Goal: Information Seeking & Learning: Learn about a topic

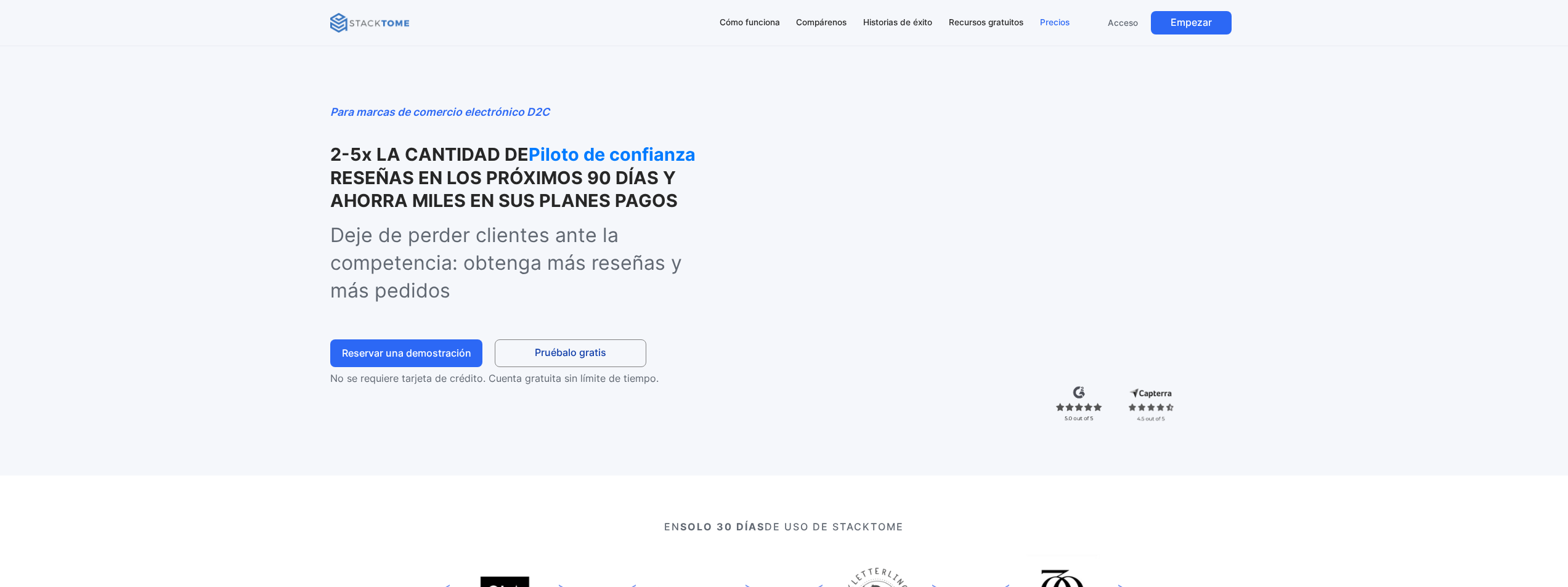
click at [1065, 21] on font "Precios" at bounding box center [1054, 22] width 30 height 10
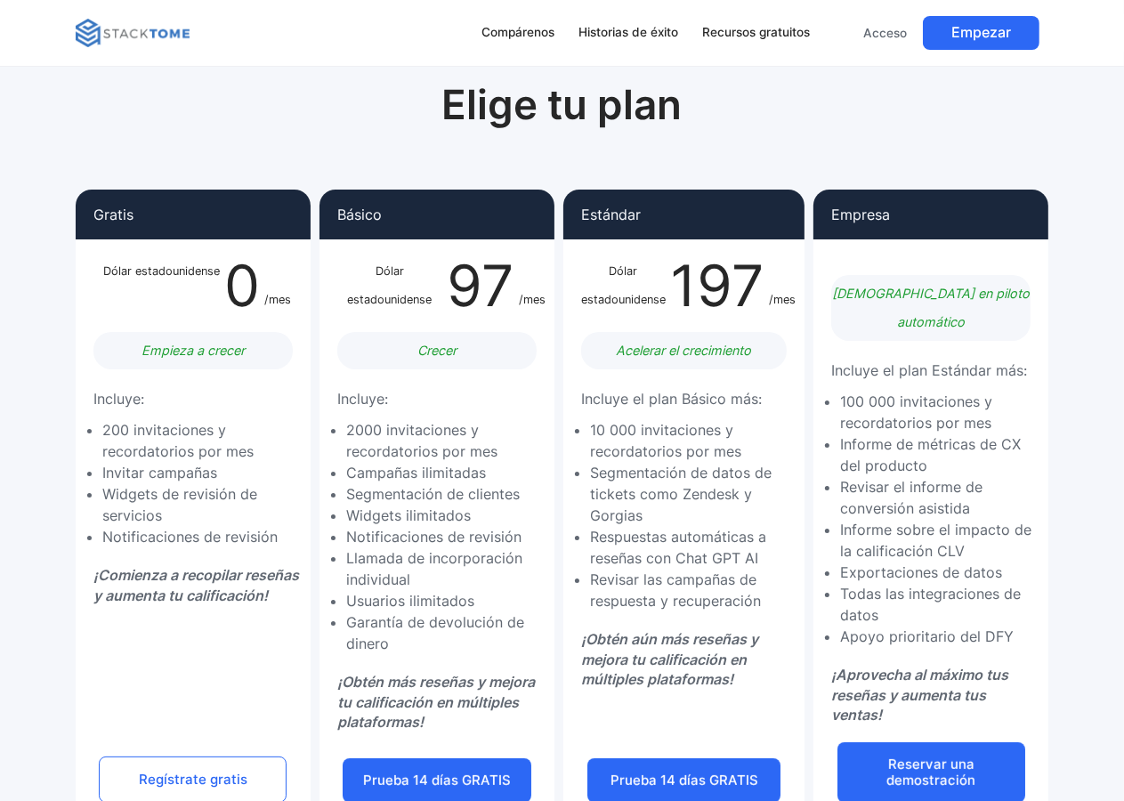
scroll to position [89, 0]
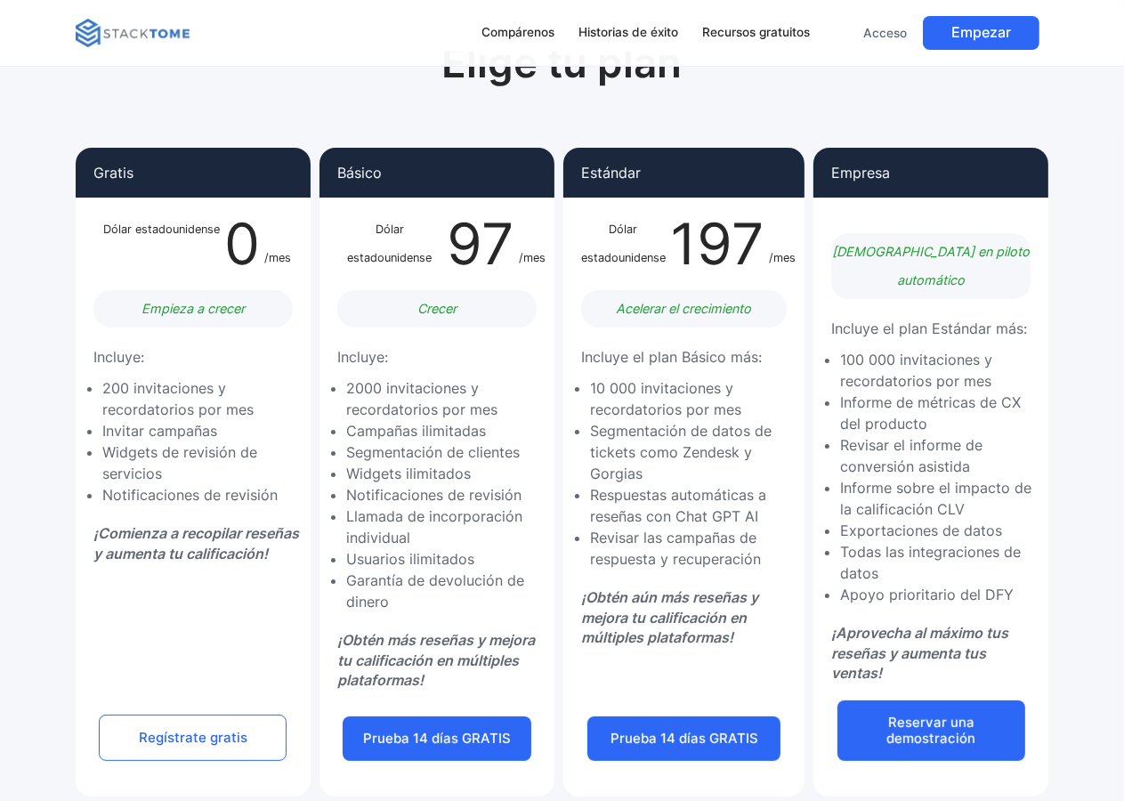
drag, startPoint x: 594, startPoint y: 386, endPoint x: 665, endPoint y: 387, distance: 71.2
click at [634, 387] on font "10 000 invitaciones y recordatorios por mes" at bounding box center [665, 398] width 151 height 39
click at [695, 387] on font "10 000 invitaciones y recordatorios por mes" at bounding box center [665, 398] width 151 height 39
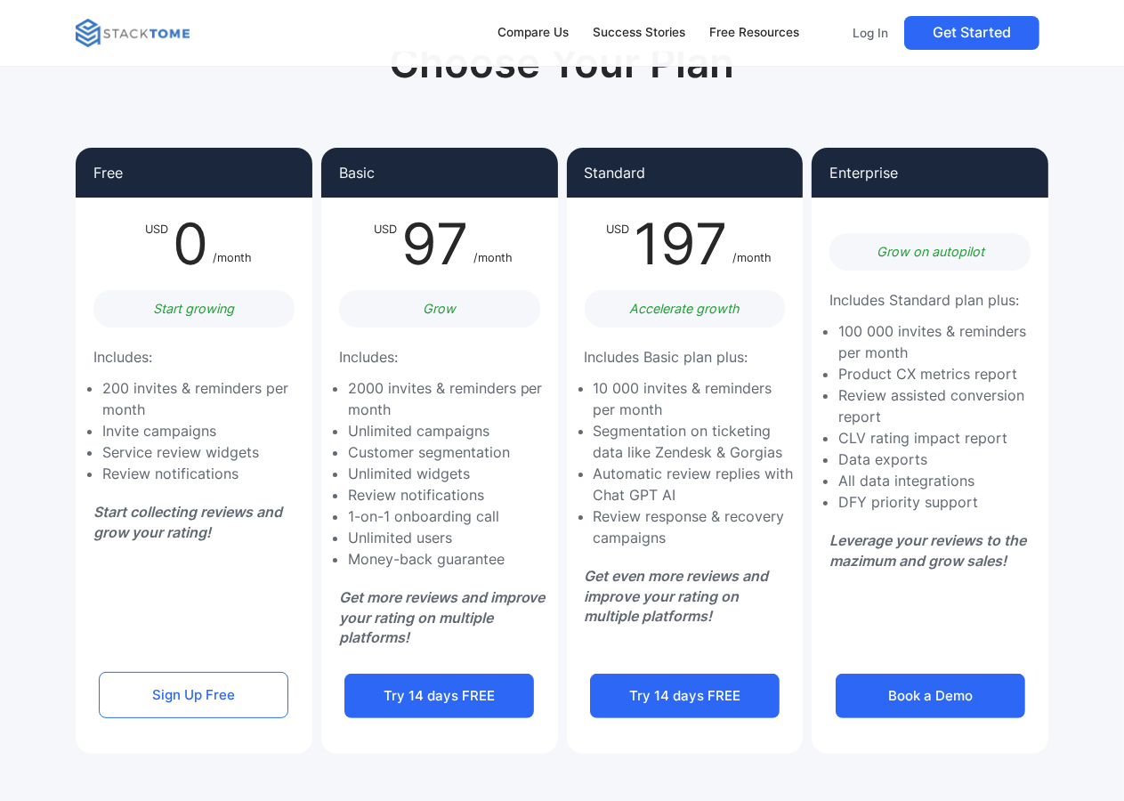
click at [870, 170] on p "Enterprise" at bounding box center [863, 173] width 69 height 14
copy p "Enterprise"
click at [903, 345] on li "100 000 invites & reminders per month" at bounding box center [938, 341] width 201 height 43
click at [53, 196] on div "Choose Your Plan Free USD 0 /month Start growing Includes: 200 invites & remind…" at bounding box center [562, 535] width 1124 height 1249
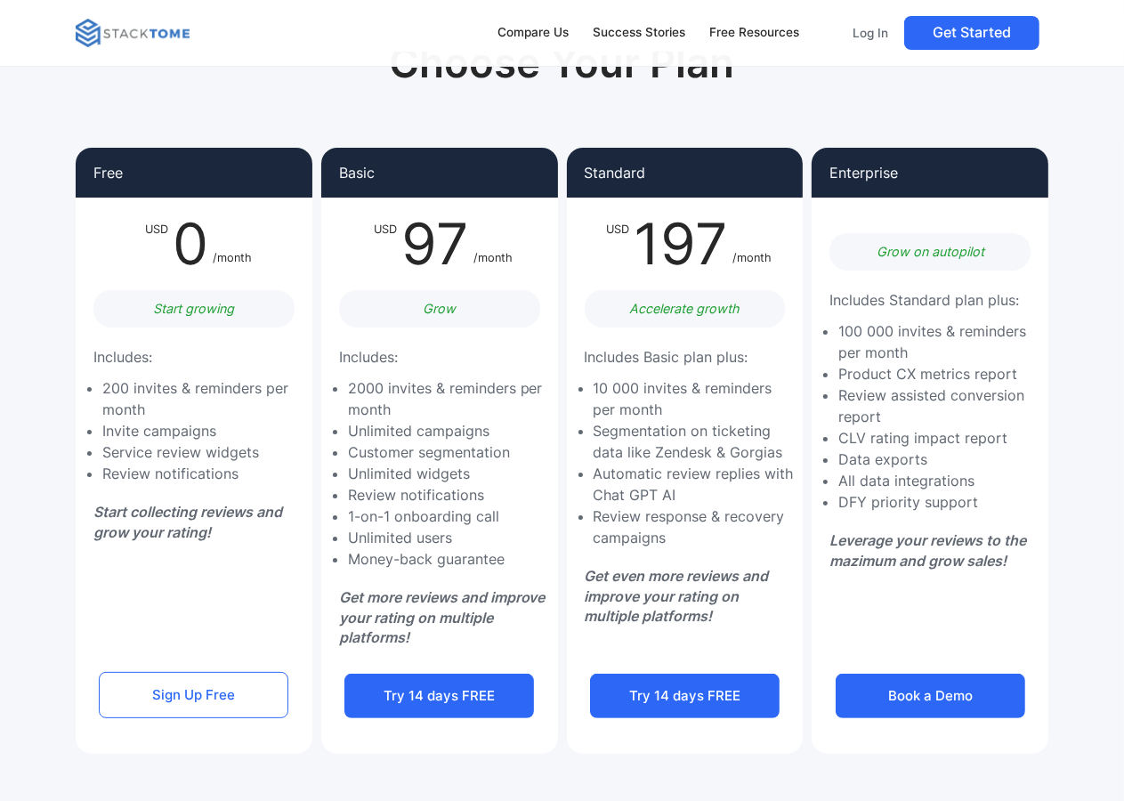
click at [683, 450] on li "Segmentation on ticketing data like Zendesk & Gorgias" at bounding box center [694, 441] width 201 height 43
click at [790, 496] on li "Automatic review replies with Chat GPT AI" at bounding box center [694, 484] width 201 height 43
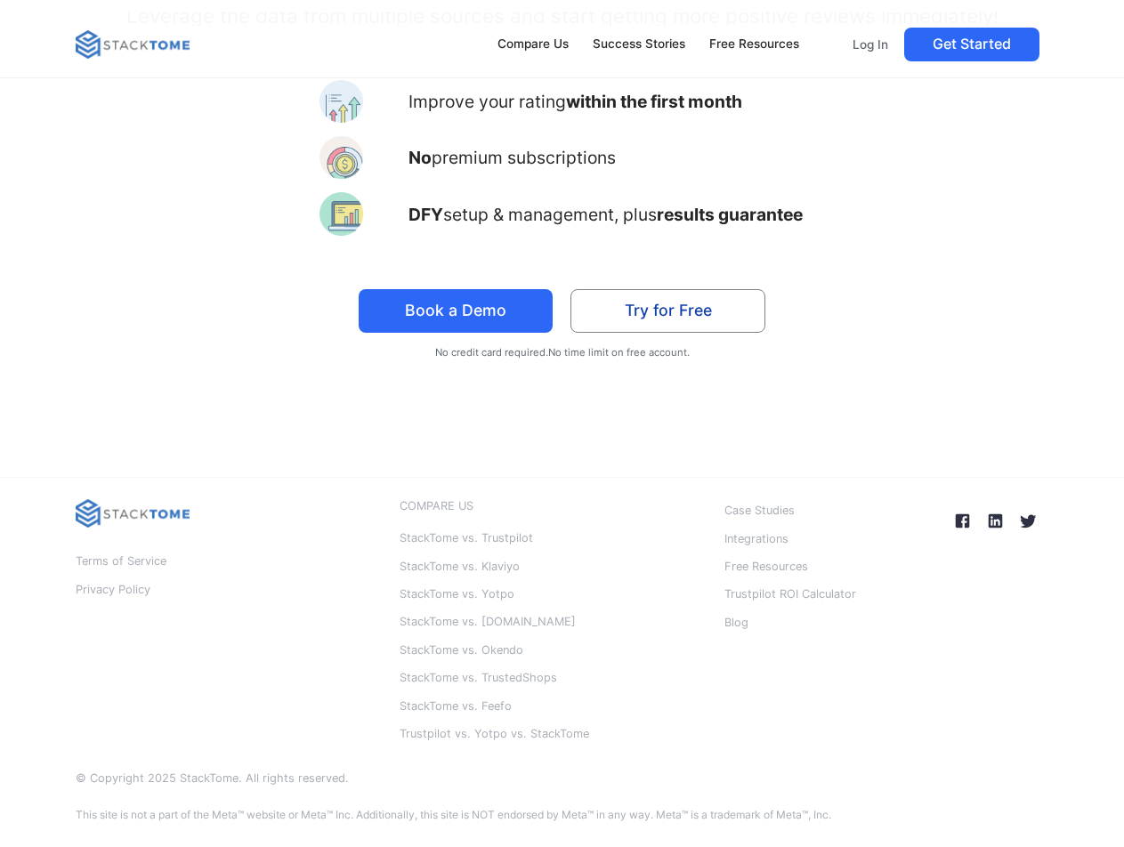
scroll to position [4158, 0]
